Goal: Information Seeking & Learning: Check status

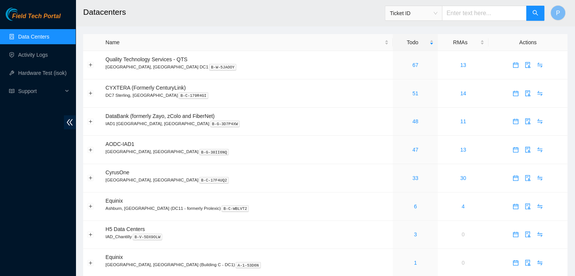
click at [32, 171] on div "Field Tech Portal Data Centers Activity Logs Hardware Test (isok) Support" at bounding box center [38, 142] width 76 height 268
click at [49, 40] on link "Data Centers" at bounding box center [33, 37] width 31 height 6
click at [48, 58] on link "Activity Logs" at bounding box center [33, 55] width 30 height 6
